Goal: Complete application form

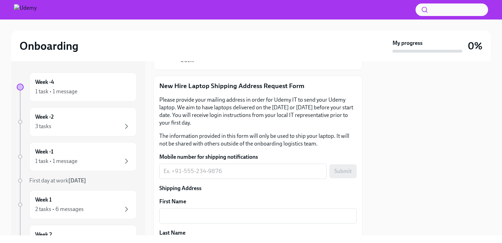
scroll to position [199, 0]
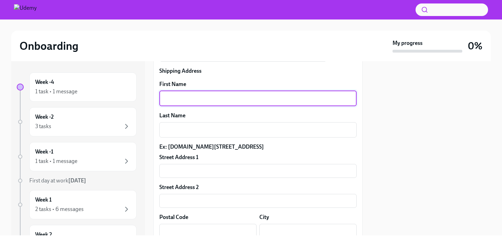
click at [208, 98] on textarea "First Name" at bounding box center [258, 99] width 189 height 8
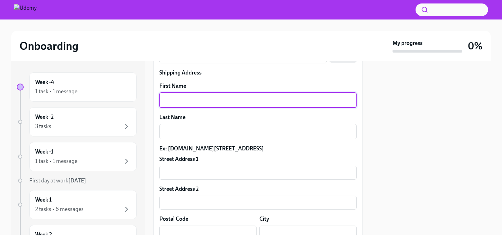
scroll to position [195, 0]
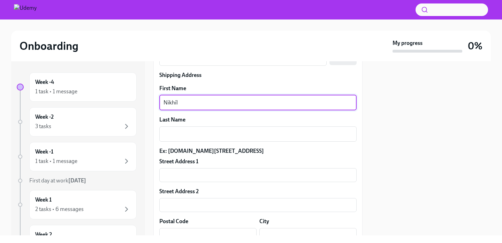
type textarea "Nikhil"
click at [217, 145] on div "First Name Nikhil x ​ Last Name x ​ Ex: [DOMAIN_NAME][STREET_ADDRESS][GEOGRAPHI…" at bounding box center [257, 191] width 197 height 213
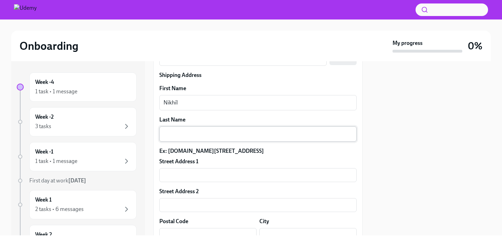
click at [209, 139] on div "x ​" at bounding box center [257, 134] width 197 height 15
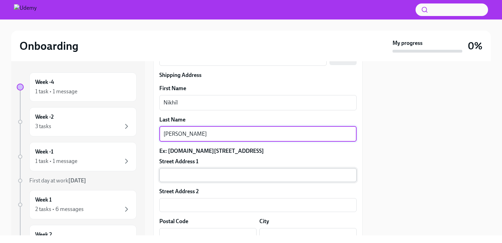
type textarea "[PERSON_NAME]"
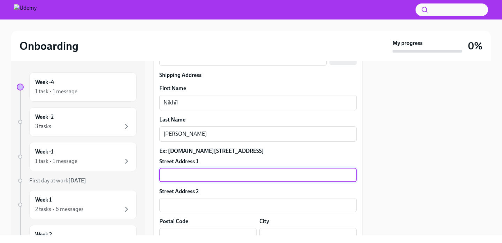
click at [217, 181] on input "text" at bounding box center [257, 175] width 197 height 14
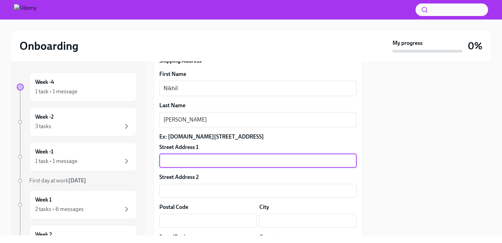
scroll to position [212, 0]
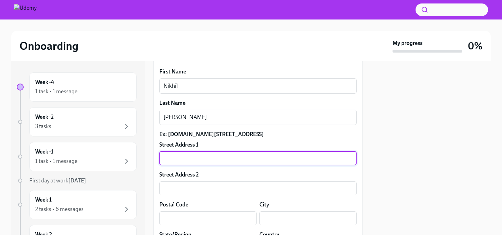
paste input "E-13 [GEOGRAPHIC_DATA], Room N0. - 102 Near [GEOGRAPHIC_DATA]"
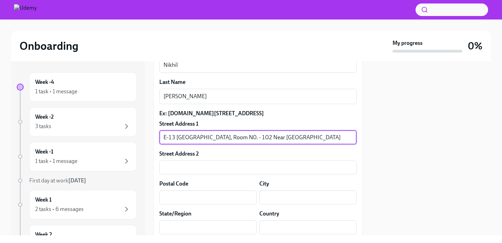
scroll to position [235, 0]
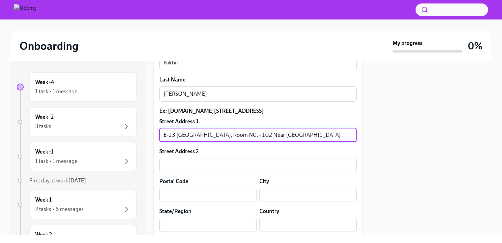
click at [232, 142] on input "E-13 [GEOGRAPHIC_DATA], Room N0. - 102 Near [GEOGRAPHIC_DATA]" at bounding box center [257, 135] width 197 height 14
drag, startPoint x: 225, startPoint y: 145, endPoint x: 211, endPoint y: 145, distance: 13.6
click at [211, 142] on input "E-13 Amipark CHS, Room No. - 102 Near [GEOGRAPHIC_DATA]" at bounding box center [257, 135] width 197 height 14
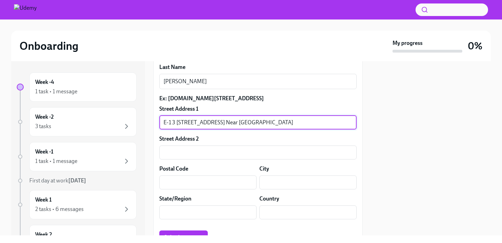
scroll to position [247, 0]
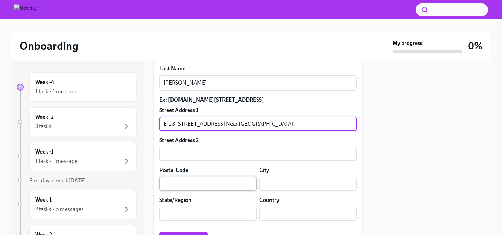
type input "E-13 [STREET_ADDRESS] Near [GEOGRAPHIC_DATA]"
click at [218, 191] on input "text" at bounding box center [207, 184] width 97 height 14
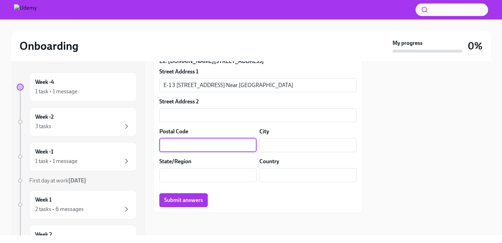
scroll to position [293, 0]
paste input "401203"
type input "401203"
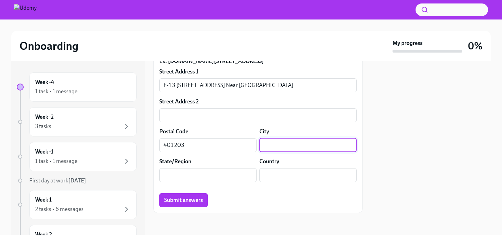
click at [274, 146] on input "text" at bounding box center [307, 145] width 97 height 14
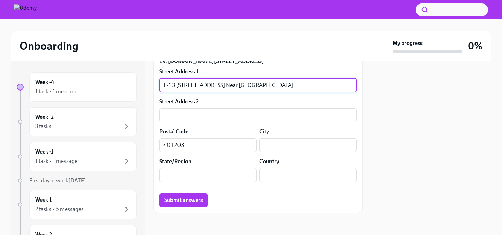
drag, startPoint x: 333, startPoint y: 87, endPoint x: 304, endPoint y: 87, distance: 29.3
click at [304, 87] on input "E-13 [STREET_ADDRESS] Near [GEOGRAPHIC_DATA]" at bounding box center [257, 85] width 197 height 14
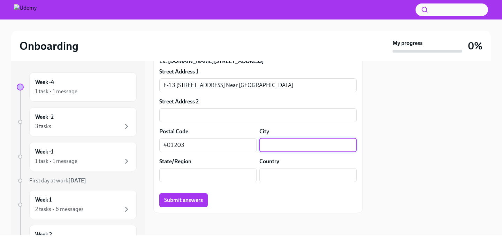
click at [281, 148] on input "text" at bounding box center [307, 145] width 97 height 14
paste input "Nallasopara"
type input "Nallasopara"
click at [226, 175] on input "text" at bounding box center [207, 175] width 97 height 14
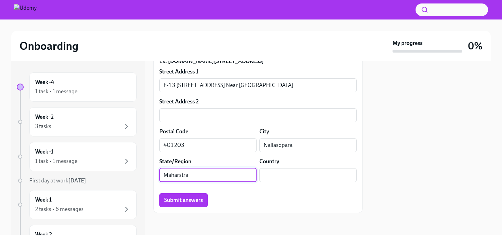
type input "Maharstra"
click at [203, 175] on input "Maharstra" at bounding box center [207, 175] width 97 height 14
paste input "[GEOGRAPHIC_DATA]"
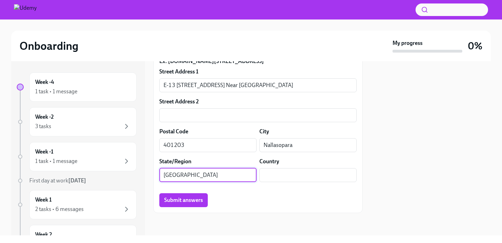
click at [167, 177] on input "[GEOGRAPHIC_DATA]" at bounding box center [207, 175] width 97 height 14
type input "[GEOGRAPHIC_DATA]"
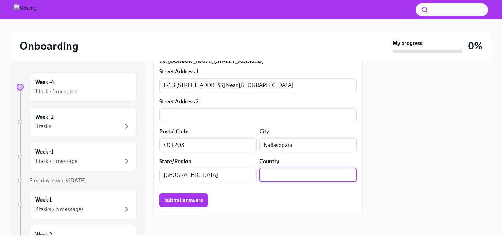
click at [272, 175] on input "text" at bounding box center [307, 175] width 97 height 14
type input "i"
type input "[GEOGRAPHIC_DATA]"
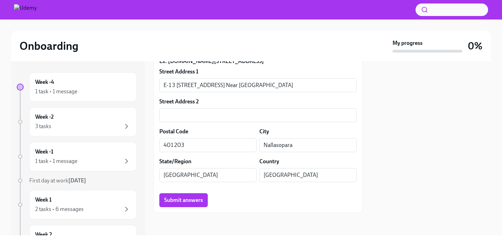
click at [425, 161] on div at bounding box center [431, 148] width 120 height 174
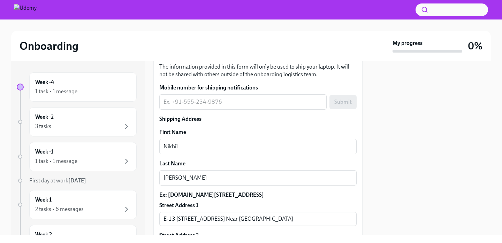
scroll to position [129, 0]
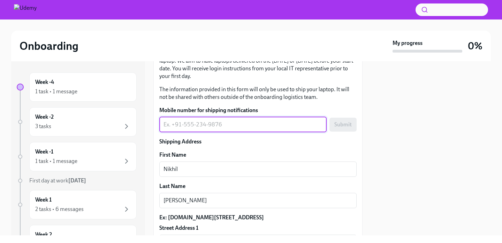
click at [183, 125] on textarea "Mobile number for shipping notifications" at bounding box center [243, 125] width 159 height 8
type textarea "8076030638"
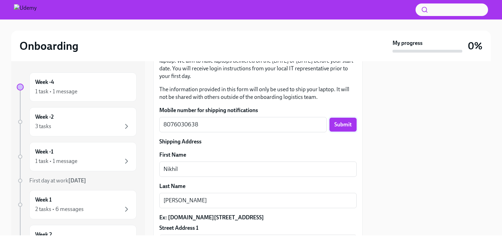
click at [343, 127] on span "Submit" at bounding box center [342, 124] width 17 height 7
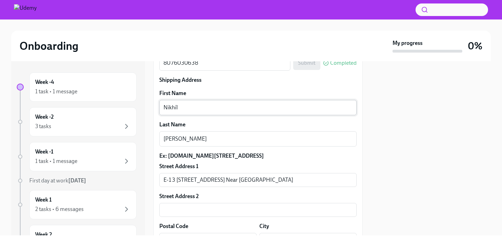
scroll to position [293, 0]
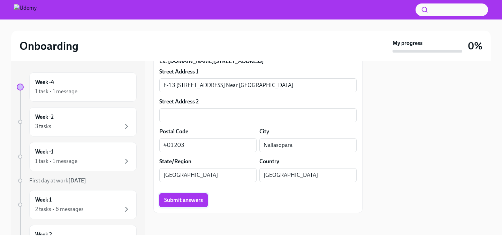
click at [186, 204] on span "Submit answers" at bounding box center [183, 200] width 39 height 7
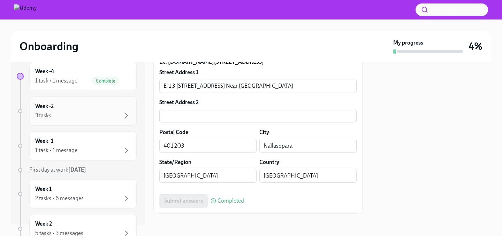
scroll to position [17, 0]
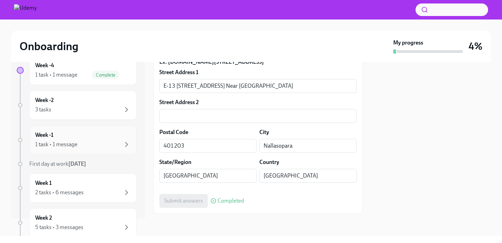
click at [88, 140] on div "Week -1 1 task • 1 message" at bounding box center [83, 139] width 96 height 17
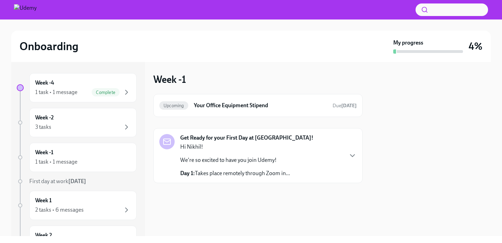
click at [335, 167] on div "Get Ready for your First Day at [GEOGRAPHIC_DATA]! Hi Nikhil! We're so excited …" at bounding box center [257, 155] width 197 height 43
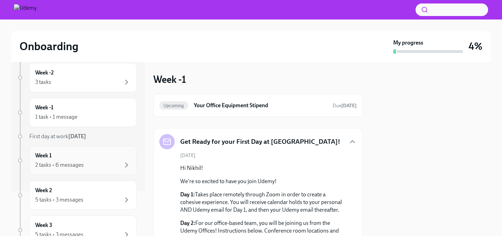
scroll to position [95, 0]
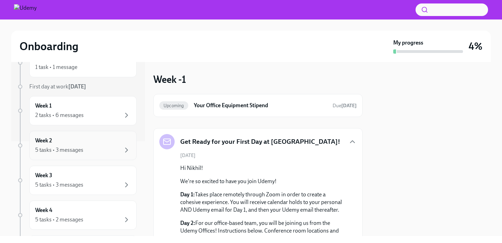
click at [120, 152] on div "5 tasks • 3 messages" at bounding box center [83, 150] width 96 height 8
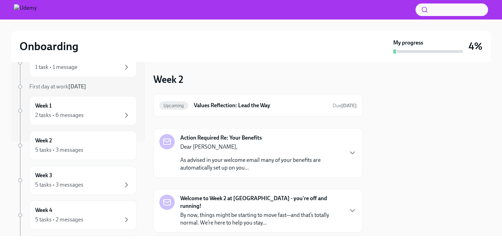
click at [328, 173] on div "Action Required Re: Your Benefits Dear [PERSON_NAME], As advised in your welcom…" at bounding box center [257, 153] width 209 height 50
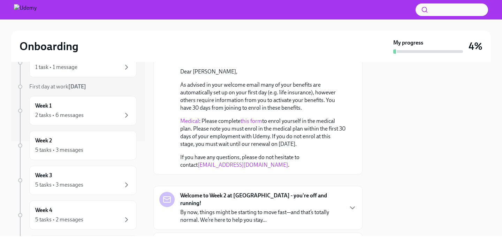
scroll to position [182, 0]
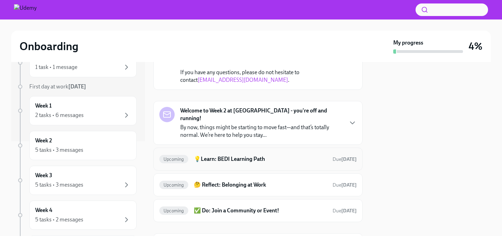
click at [298, 156] on h6 "💡Learn: BEDI Learning Path" at bounding box center [260, 160] width 133 height 8
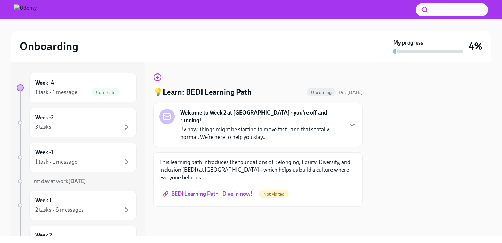
click at [343, 125] on div "Welcome to Week 2 at [GEOGRAPHIC_DATA] - you're off and running! By now, things…" at bounding box center [257, 125] width 197 height 32
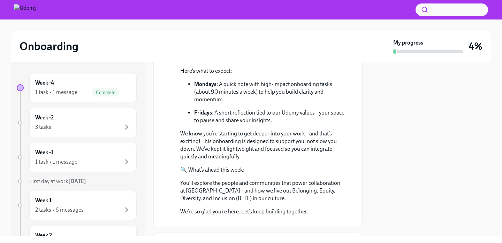
scroll to position [195, 0]
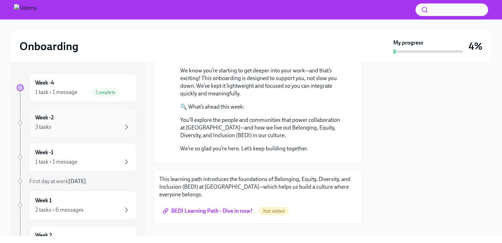
click at [106, 122] on div "Week -2 3 tasks" at bounding box center [83, 122] width 96 height 17
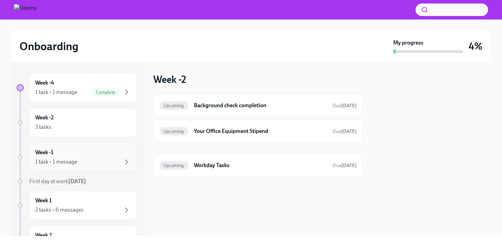
click at [104, 152] on div "Week -1 1 task • 1 message" at bounding box center [83, 157] width 96 height 17
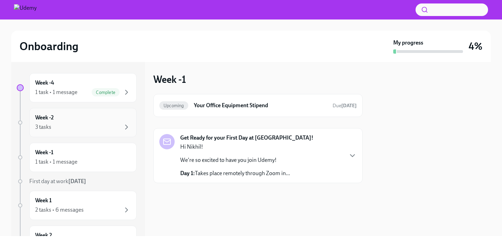
click at [101, 131] on div "3 tasks" at bounding box center [83, 127] width 96 height 8
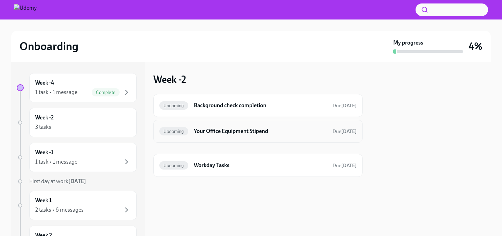
click at [215, 133] on h6 "Your Office Equipment Stipend" at bounding box center [260, 132] width 133 height 8
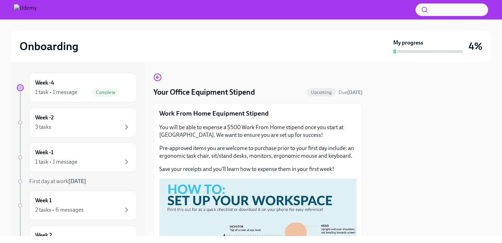
scroll to position [1, 0]
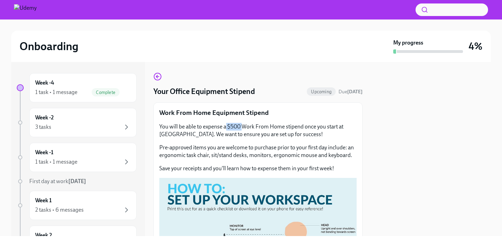
drag, startPoint x: 242, startPoint y: 127, endPoint x: 227, endPoint y: 127, distance: 15.3
click at [227, 127] on p "You will be able to expense a $500 Work From Home stipend once you start at [GE…" at bounding box center [257, 130] width 197 height 15
copy p "$500"
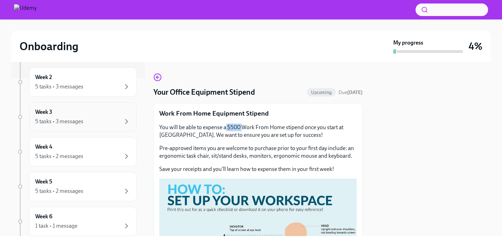
scroll to position [149, 0]
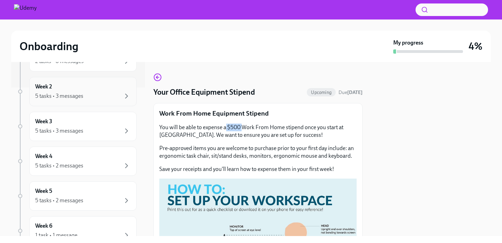
click at [82, 100] on div "5 tasks • 3 messages" at bounding box center [59, 96] width 48 height 8
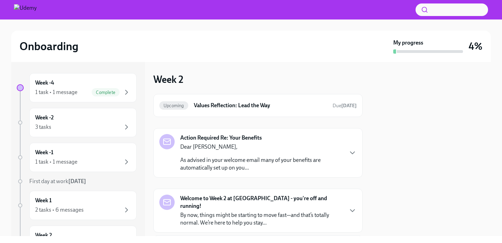
scroll to position [43, 0]
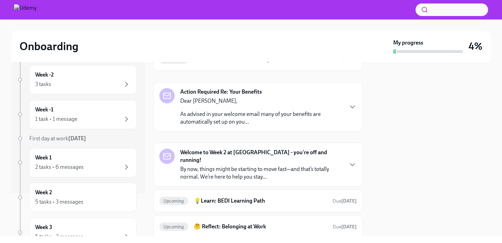
click at [241, 106] on div "Dear [PERSON_NAME], As advised in your welcome email many of your benefits are …" at bounding box center [261, 111] width 163 height 29
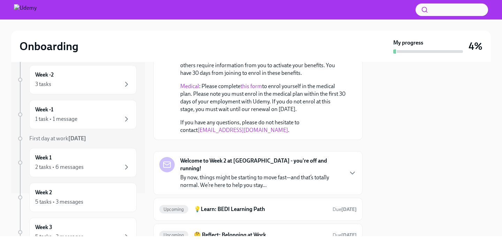
scroll to position [182, 0]
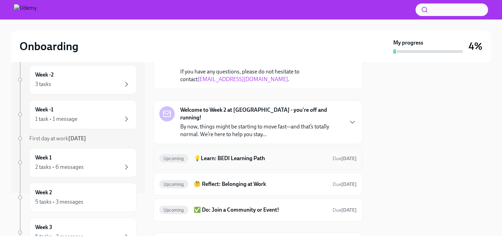
click at [249, 155] on h6 "💡Learn: BEDI Learning Path" at bounding box center [260, 159] width 133 height 8
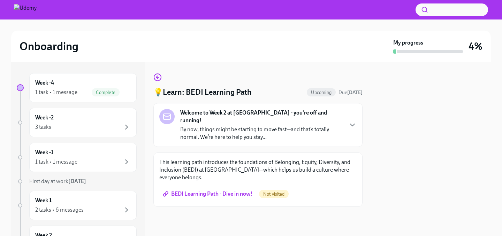
click at [237, 191] on span "BEDI Learning Path - Dive in now!" at bounding box center [208, 194] width 89 height 7
click at [64, 161] on div "1 task • 1 message" at bounding box center [56, 162] width 42 height 8
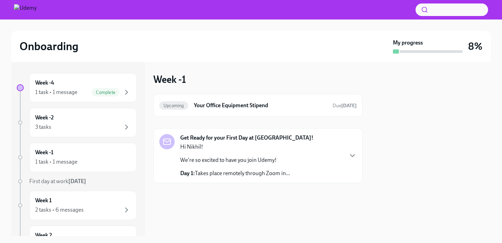
click at [274, 169] on div "Hi Nikhil! We're so excited to have you join Udemy! Day 1: Takes place remotely…" at bounding box center [235, 160] width 110 height 34
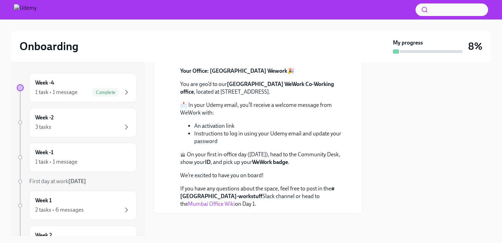
scroll to position [291, 0]
click at [235, 201] on link "Mumbai Office Wiki" at bounding box center [211, 204] width 47 height 7
drag, startPoint x: 229, startPoint y: 197, endPoint x: 181, endPoint y: 197, distance: 47.8
click at [181, 197] on p "If you have any questions about the space, feel free to post in the #mumbai-wor…" at bounding box center [262, 196] width 165 height 23
